Goal: Task Accomplishment & Management: Manage account settings

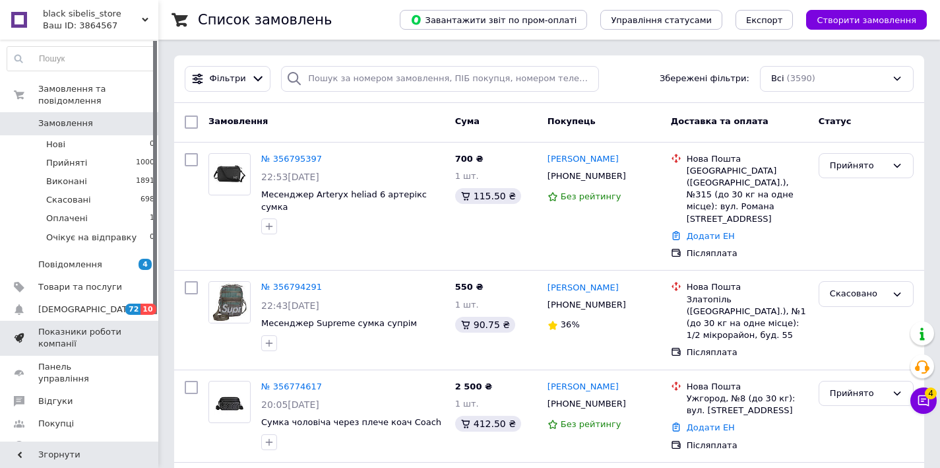
click at [100, 341] on span "Показники роботи компанії" at bounding box center [80, 338] width 84 height 24
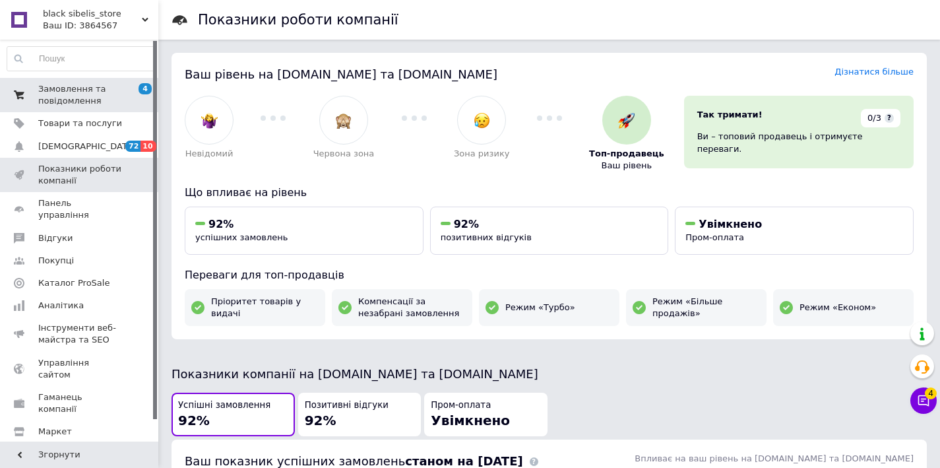
click at [104, 84] on span "Замовлення та повідомлення" at bounding box center [80, 95] width 84 height 24
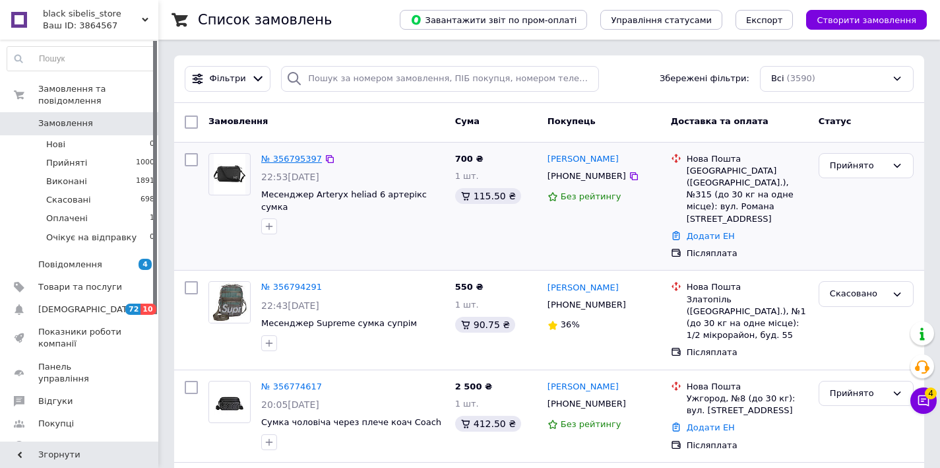
click at [298, 159] on link "№ 356795397" at bounding box center [291, 159] width 61 height 10
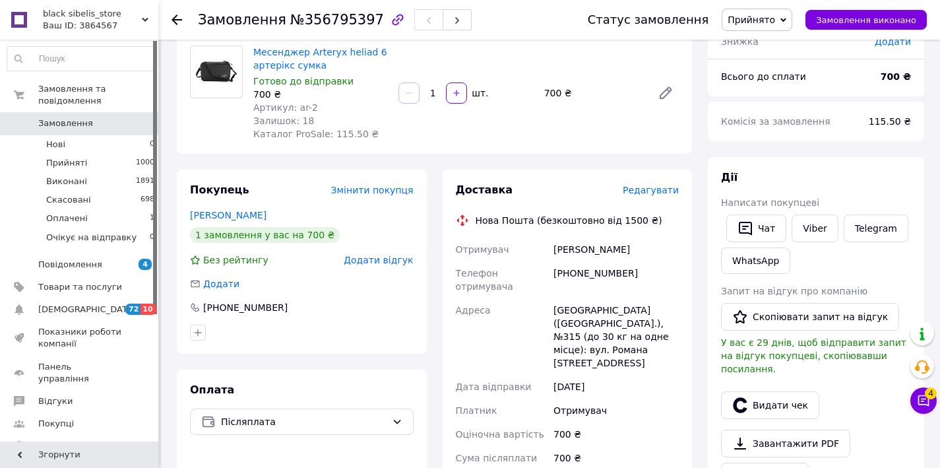
scroll to position [147, 0]
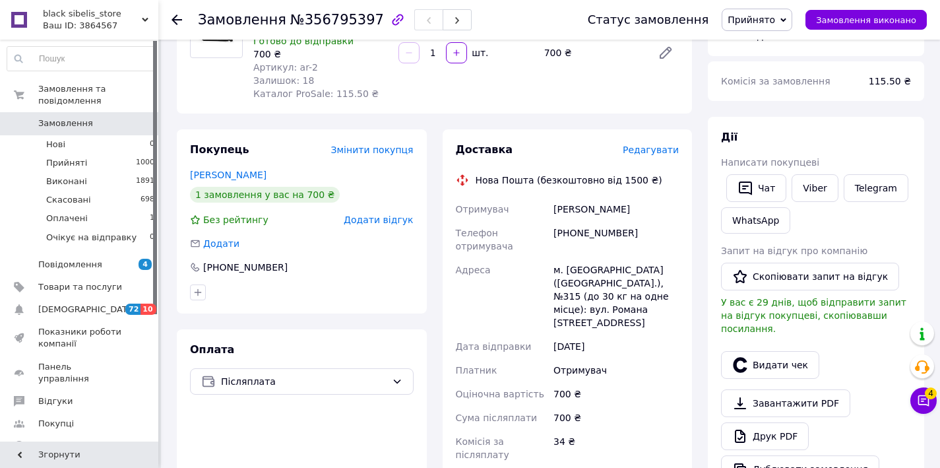
click at [574, 236] on div "[PHONE_NUMBER]" at bounding box center [616, 239] width 131 height 37
copy div "380994544822"
click at [581, 210] on div "[PERSON_NAME]" at bounding box center [616, 209] width 131 height 24
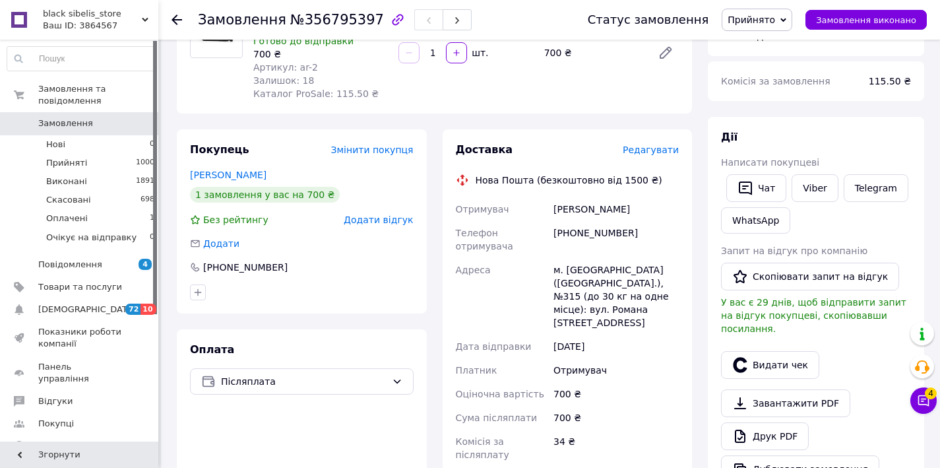
click at [573, 214] on div "[PERSON_NAME]" at bounding box center [616, 209] width 131 height 24
copy div "[PERSON_NAME]"
click at [603, 210] on div "[PERSON_NAME]" at bounding box center [616, 209] width 131 height 24
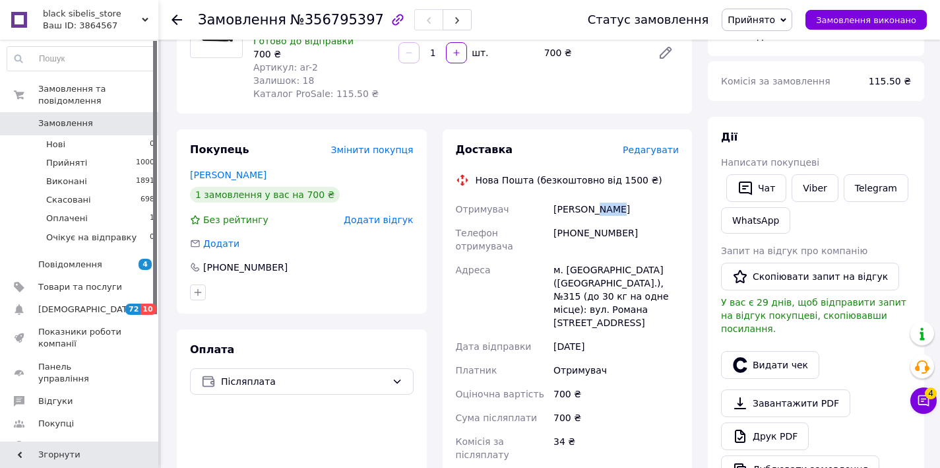
copy div "Діля"
click at [583, 270] on div "м. [GEOGRAPHIC_DATA] ([GEOGRAPHIC_DATA].), №315 (до 30 кг на одне місце): вул. …" at bounding box center [616, 296] width 131 height 77
click at [576, 270] on div "м. [GEOGRAPHIC_DATA] ([GEOGRAPHIC_DATA].), №315 (до 30 кг на одне місце): вул. …" at bounding box center [616, 296] width 131 height 77
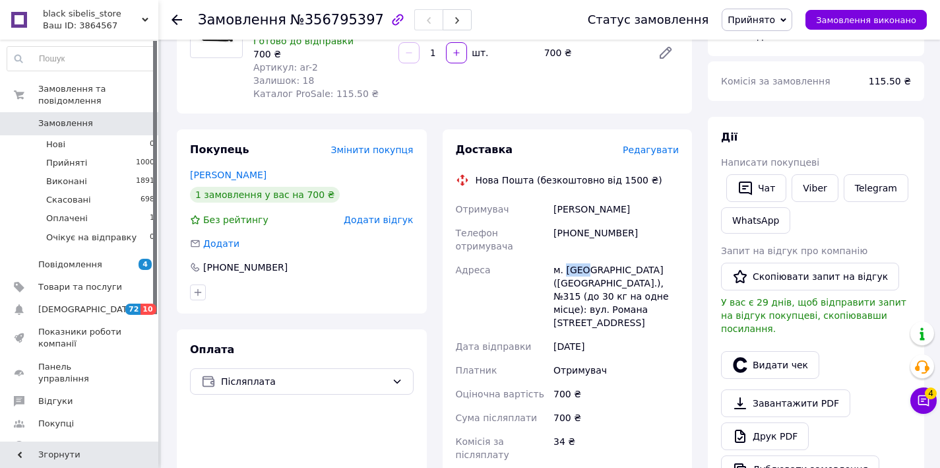
copy div "[GEOGRAPHIC_DATA]"
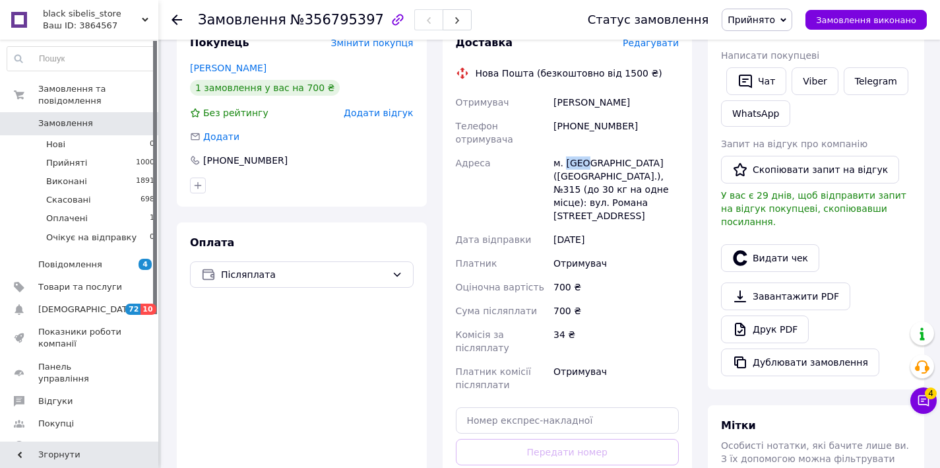
scroll to position [274, 0]
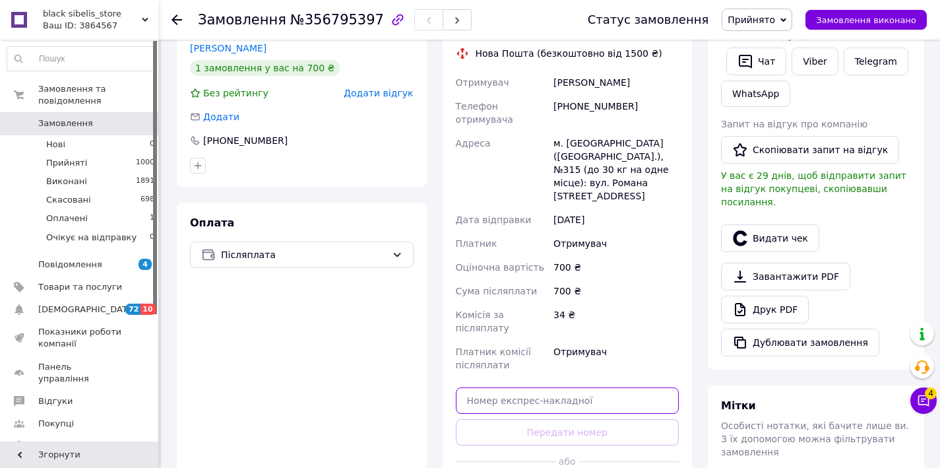
click at [555, 387] on input "text" at bounding box center [568, 400] width 224 height 26
paste input "20451225282433"
type input "20451225282433"
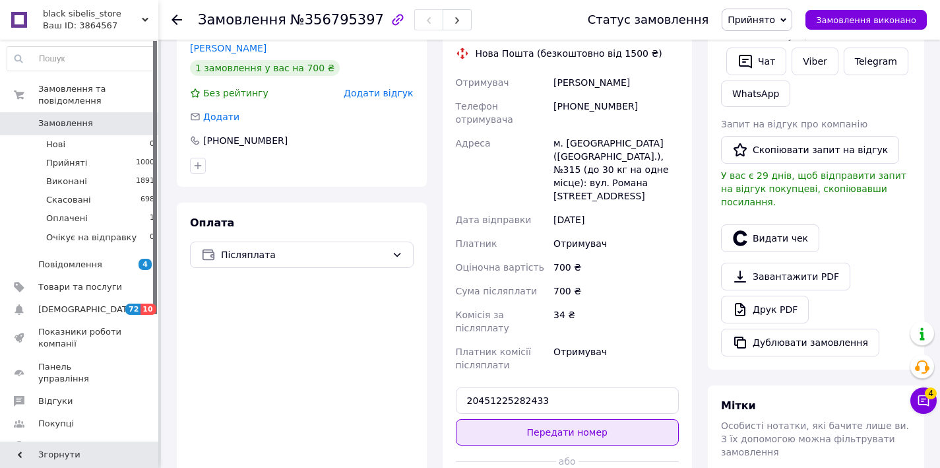
click at [551, 424] on button "Передати номер" at bounding box center [568, 432] width 224 height 26
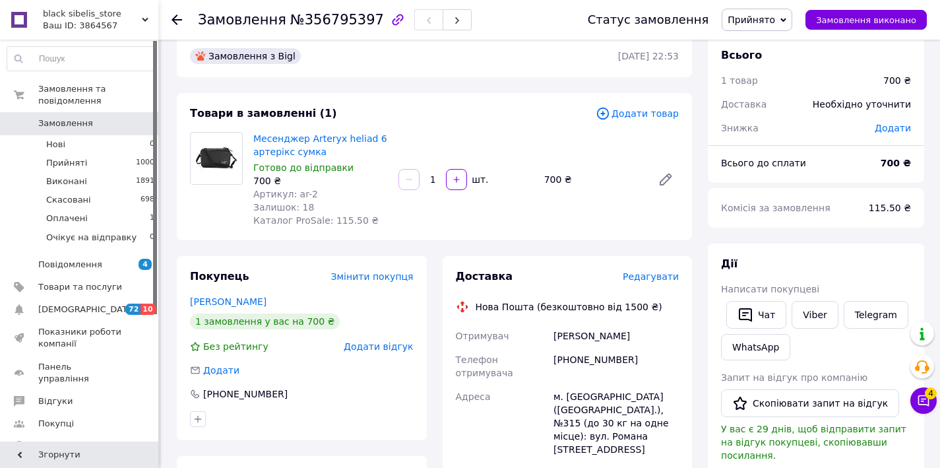
scroll to position [0, 0]
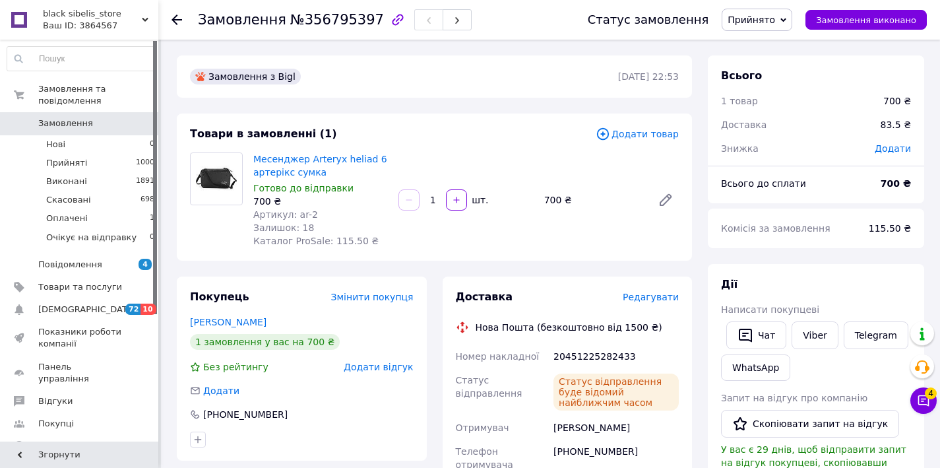
click at [179, 18] on icon at bounding box center [177, 20] width 11 height 11
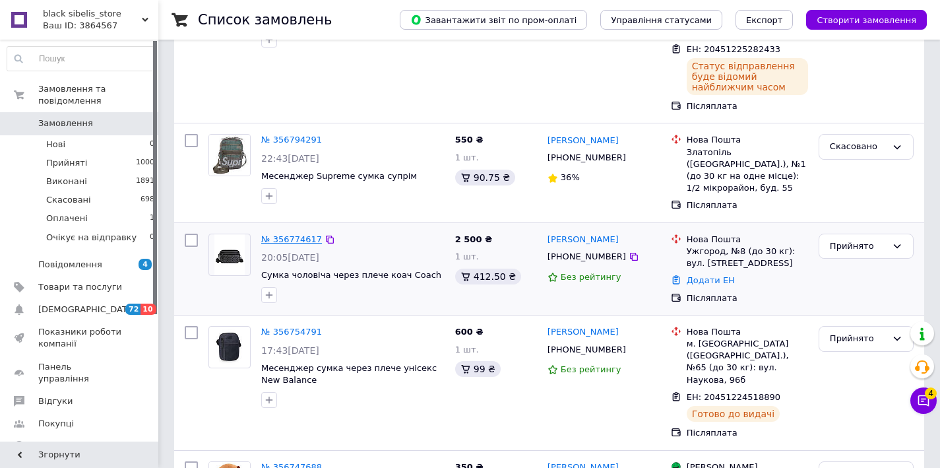
click at [298, 234] on link "№ 356774617" at bounding box center [291, 239] width 61 height 10
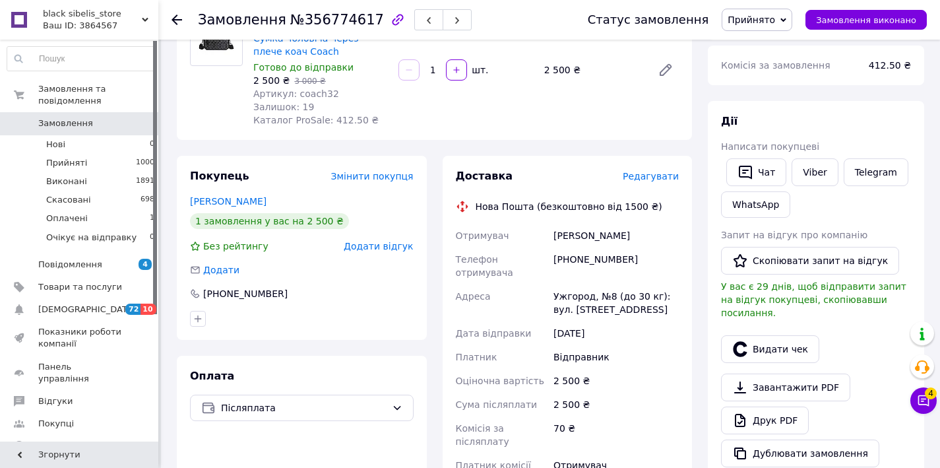
scroll to position [187, 0]
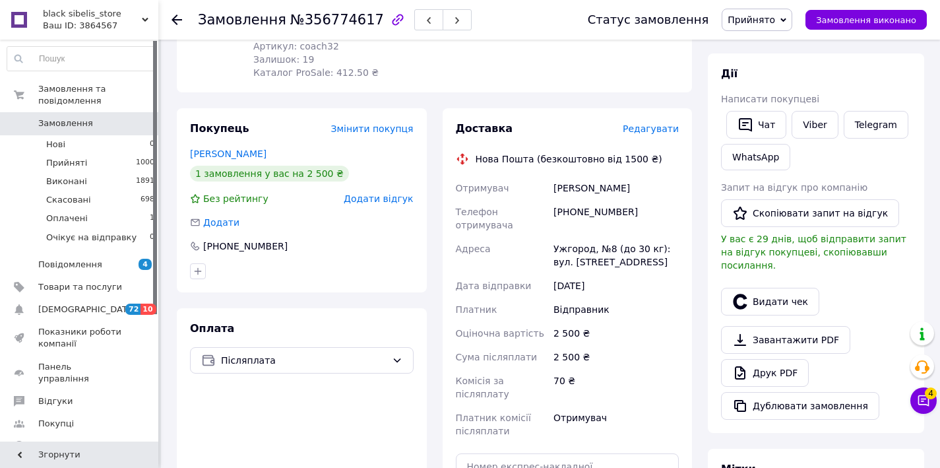
click at [600, 216] on div "[PHONE_NUMBER]" at bounding box center [616, 218] width 131 height 37
copy div "380684345510"
click at [571, 185] on div "[PERSON_NAME]" at bounding box center [616, 188] width 131 height 24
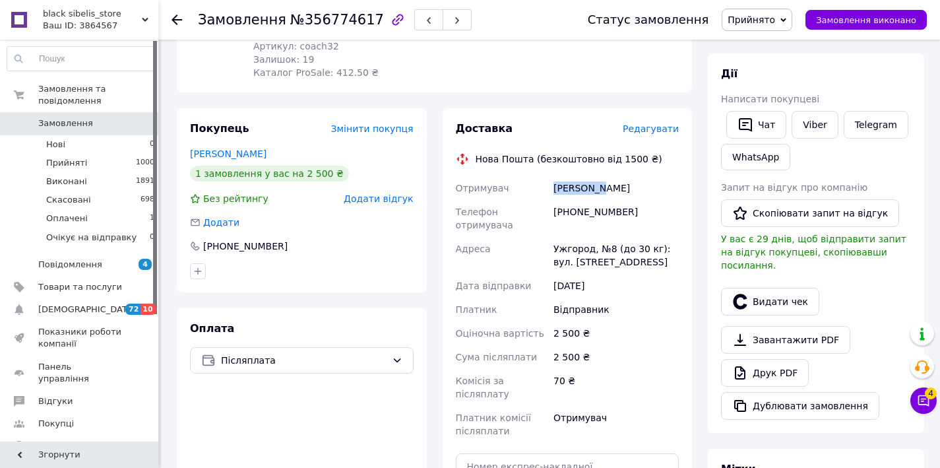
copy div "Макарович"
click at [622, 188] on div "[PERSON_NAME]" at bounding box center [616, 188] width 131 height 24
copy div "Люда"
click at [565, 244] on div "Ужгород, №8 (до 30 кг): вул. [STREET_ADDRESS]" at bounding box center [616, 255] width 131 height 37
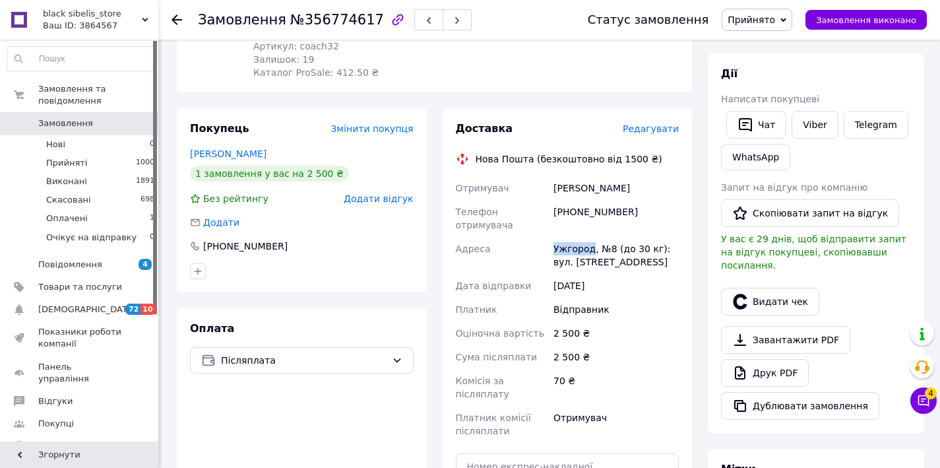
click at [565, 244] on div "Ужгород, №8 (до 30 кг): вул. [STREET_ADDRESS]" at bounding box center [616, 255] width 131 height 37
copy div "[GEOGRAPHIC_DATA]"
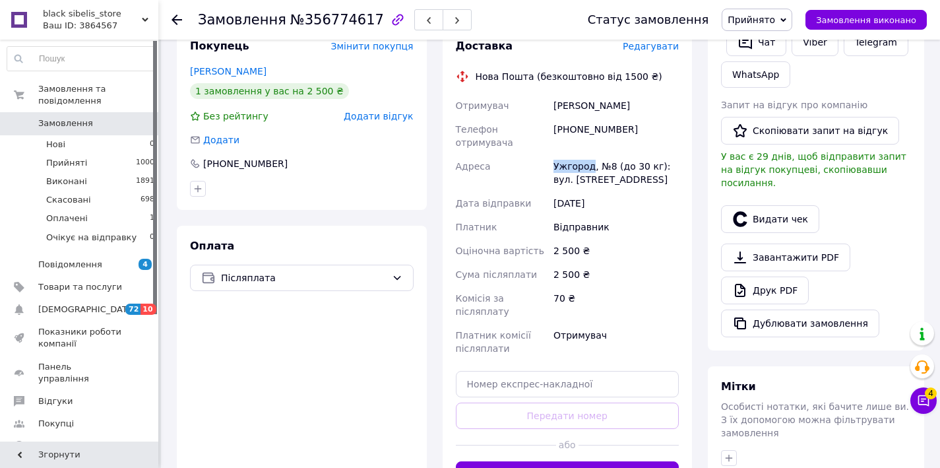
scroll to position [298, 0]
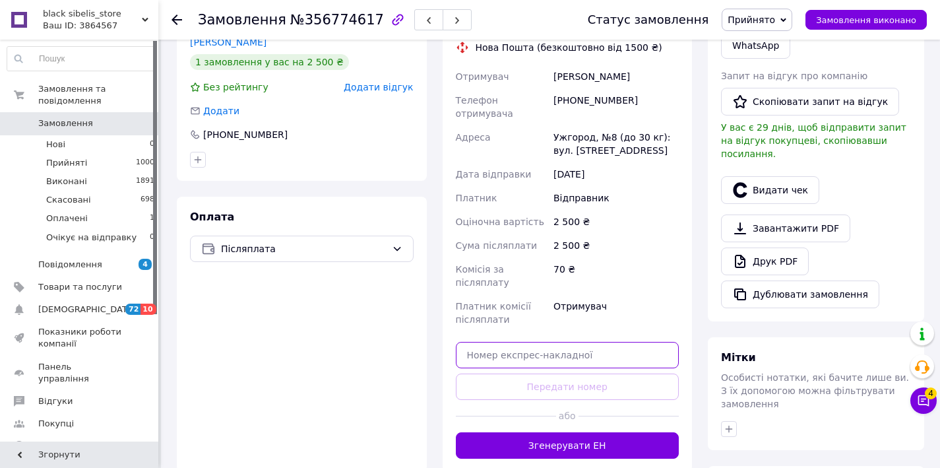
click at [556, 361] on input "text" at bounding box center [568, 355] width 224 height 26
paste input "20451225283840"
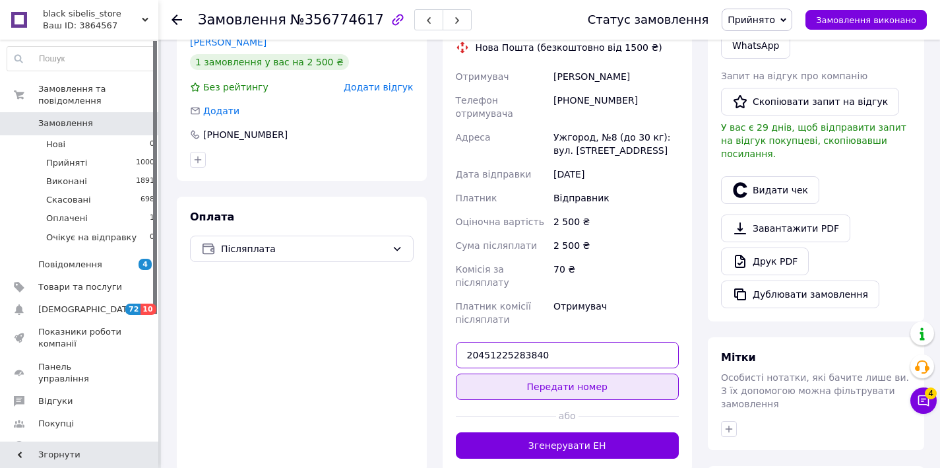
paste input "20451225283"
click at [558, 383] on button "Передати номер" at bounding box center [568, 386] width 224 height 26
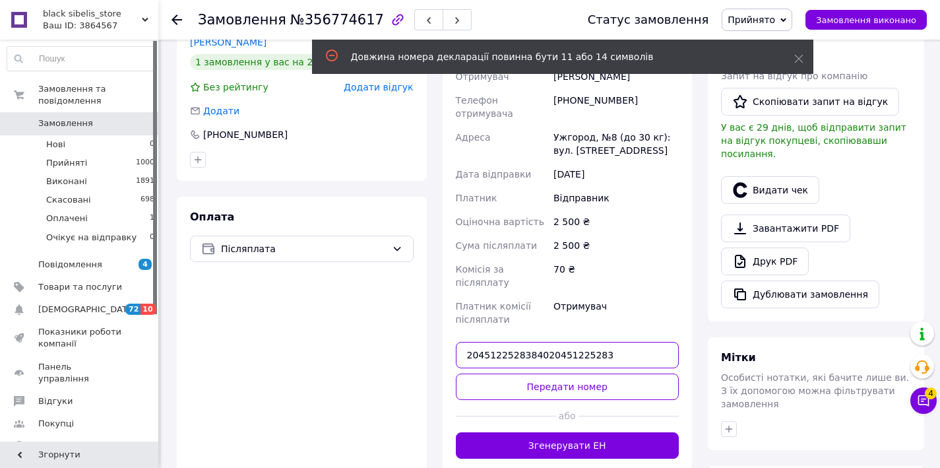
click at [588, 348] on input "2045122528384020451225283" at bounding box center [568, 355] width 224 height 26
paste input "text"
type input "20451225283840"
click at [581, 369] on div "Доставка Редагувати Нова Пошта (безкоштовно від 1500 ₴) Отримувач [PERSON_NAME]…" at bounding box center [568, 234] width 224 height 449
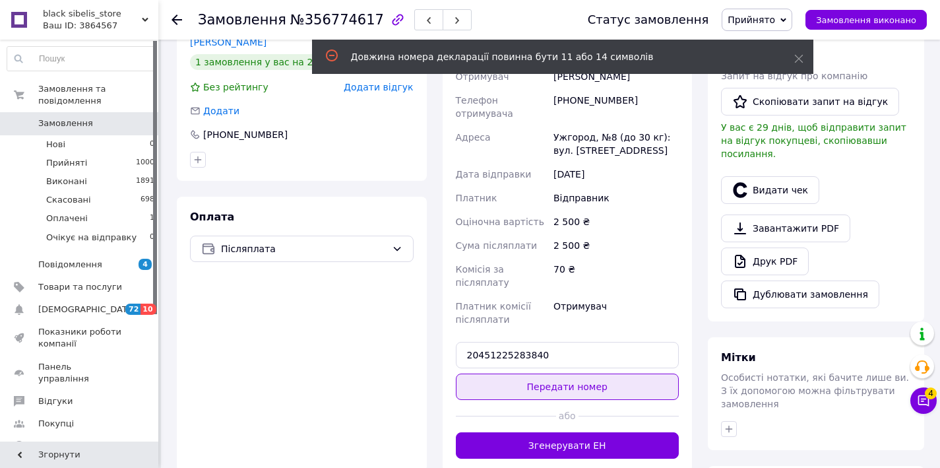
click at [579, 373] on button "Передати номер" at bounding box center [568, 386] width 224 height 26
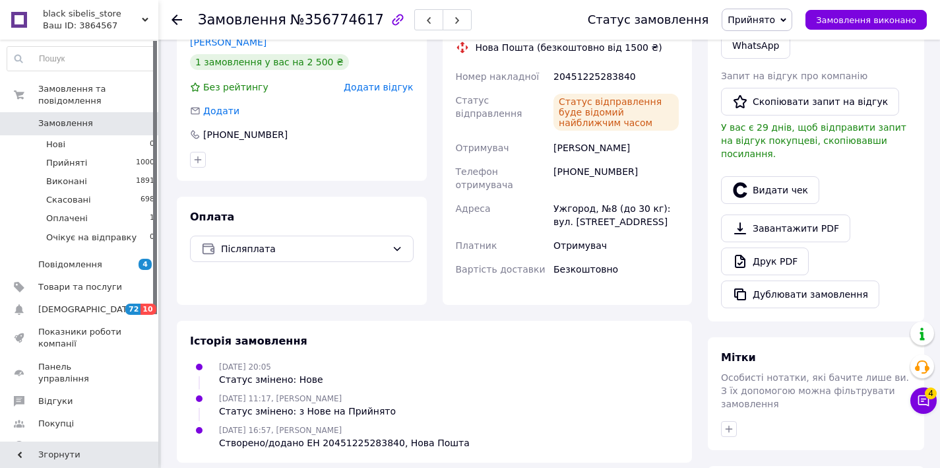
click at [180, 20] on icon at bounding box center [177, 20] width 11 height 11
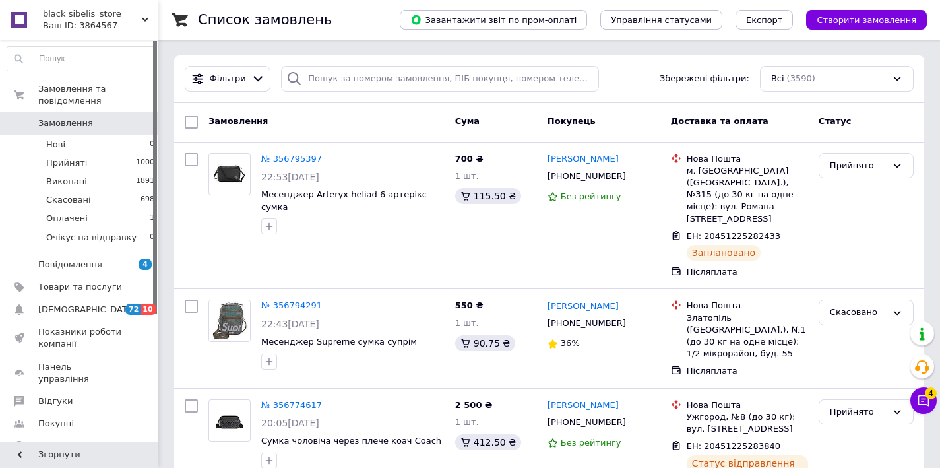
click at [97, 117] on span "Замовлення" at bounding box center [80, 123] width 84 height 12
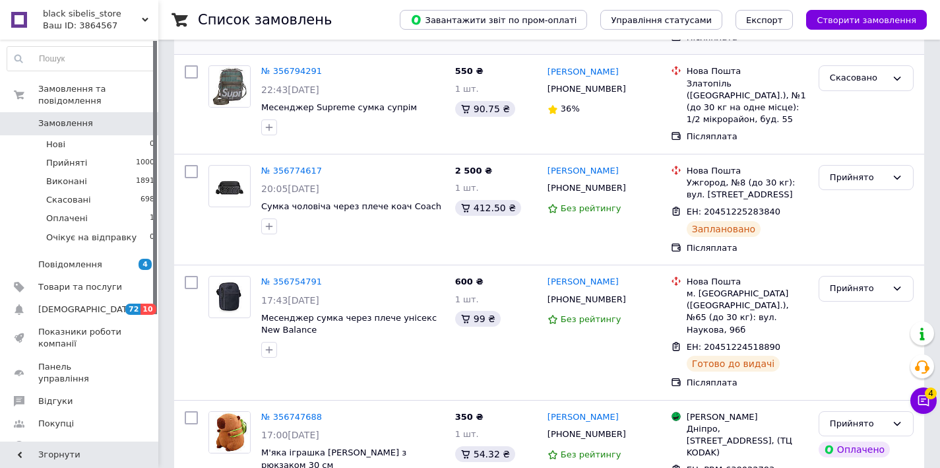
scroll to position [267, 0]
